Goal: Task Accomplishment & Management: Use online tool/utility

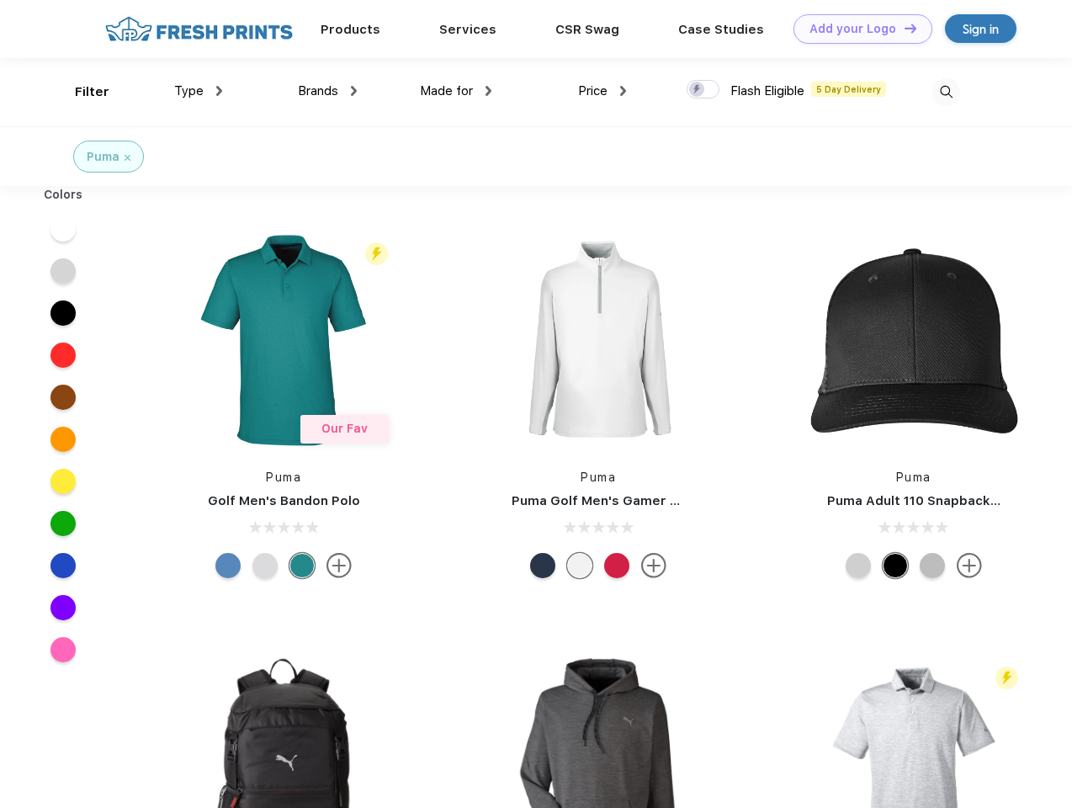
click at [857, 29] on link "Add your Logo Design Tool" at bounding box center [863, 28] width 139 height 29
click at [0, 0] on div "Design Tool" at bounding box center [0, 0] width 0 height 0
click at [903, 28] on link "Add your Logo Design Tool" at bounding box center [863, 28] width 139 height 29
click at [81, 92] on div "Filter" at bounding box center [92, 91] width 35 height 19
click at [199, 91] on span "Type" at bounding box center [188, 90] width 29 height 15
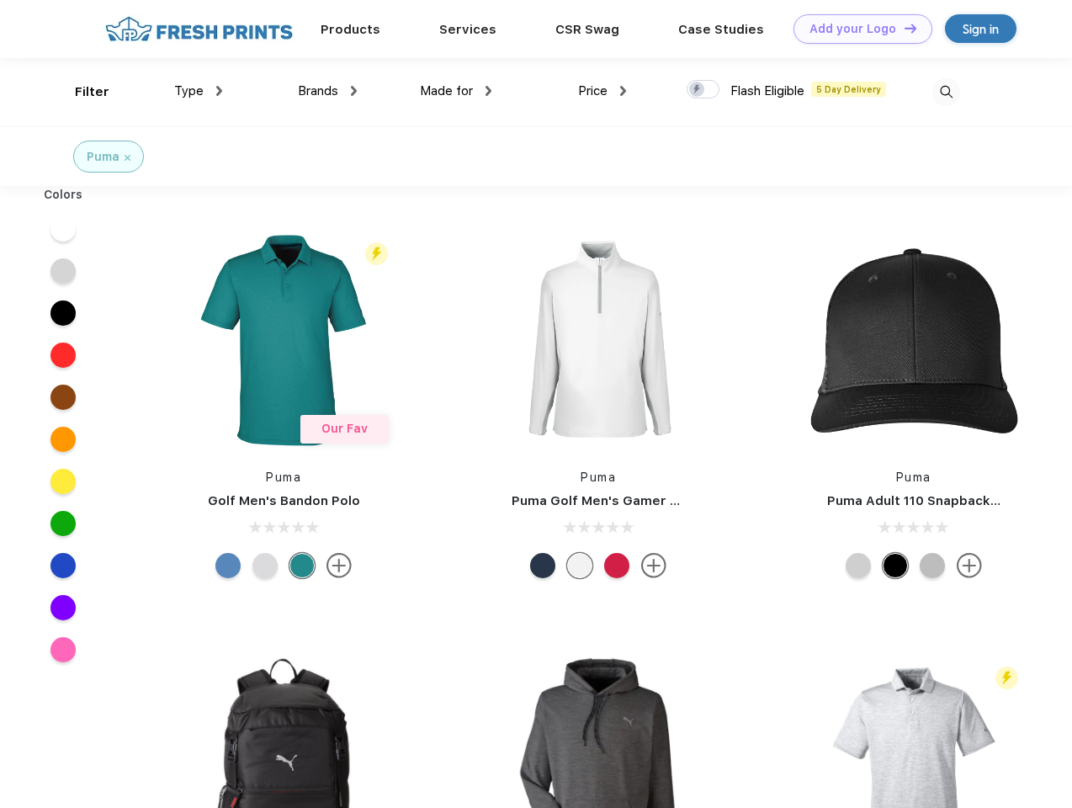
click at [327, 91] on span "Brands" at bounding box center [318, 90] width 40 height 15
click at [456, 91] on span "Made for" at bounding box center [446, 90] width 53 height 15
click at [603, 91] on span "Price" at bounding box center [592, 90] width 29 height 15
click at [703, 90] on div at bounding box center [703, 89] width 33 height 19
click at [698, 90] on input "checkbox" at bounding box center [692, 84] width 11 height 11
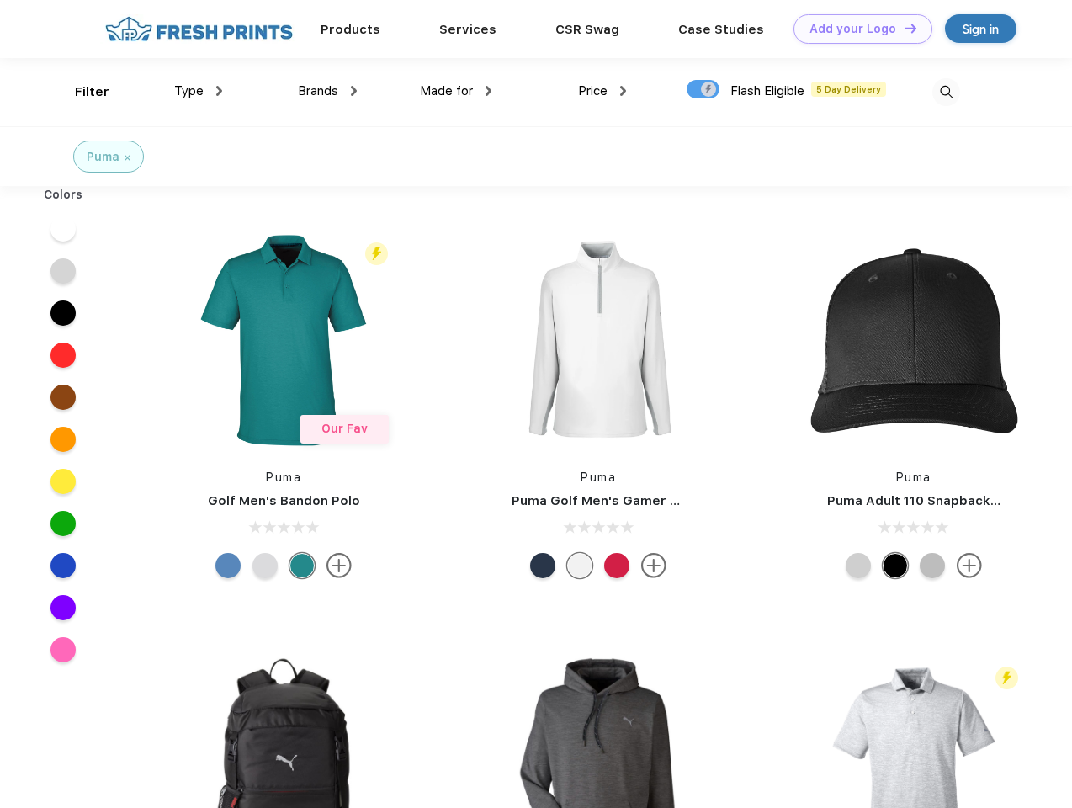
click at [946, 92] on img at bounding box center [946, 92] width 28 height 28
